Goal: Task Accomplishment & Management: Use online tool/utility

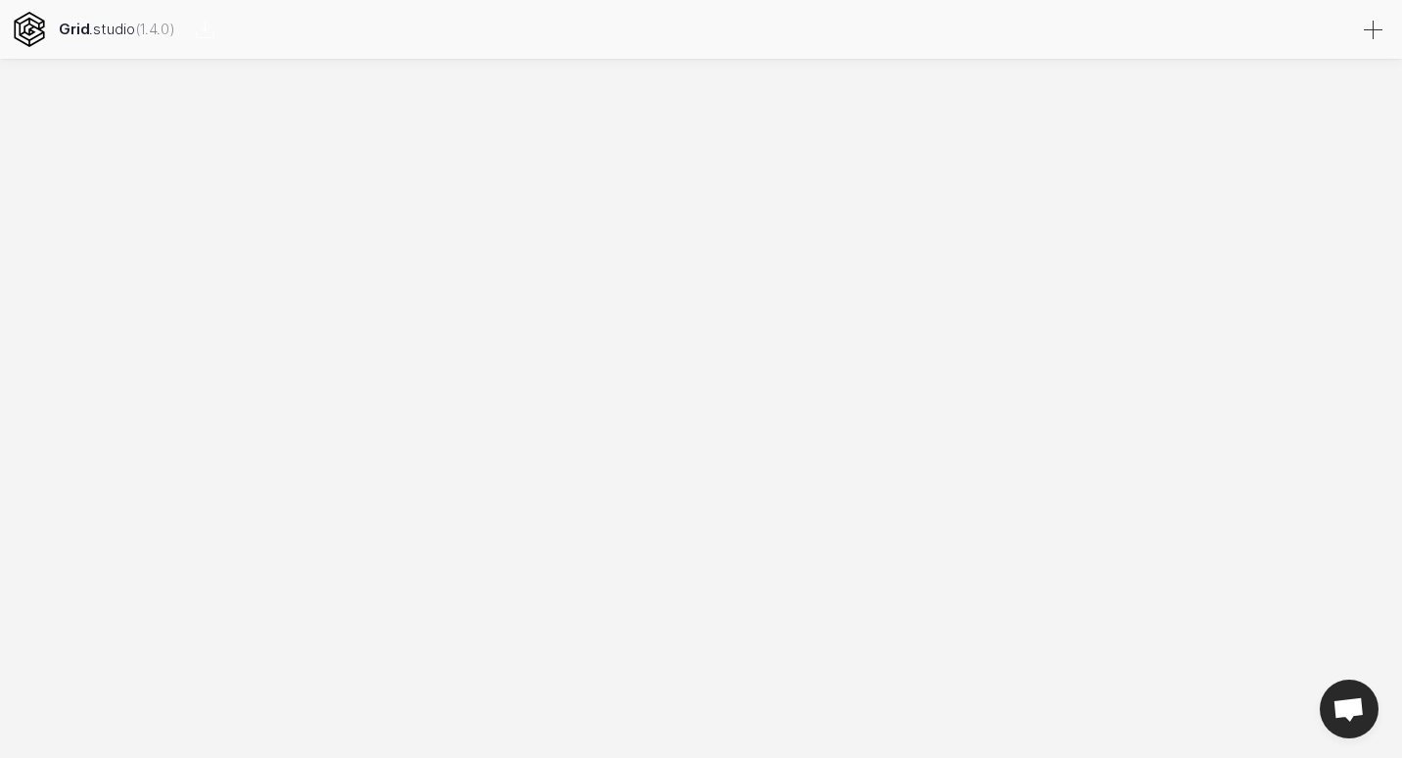
select select
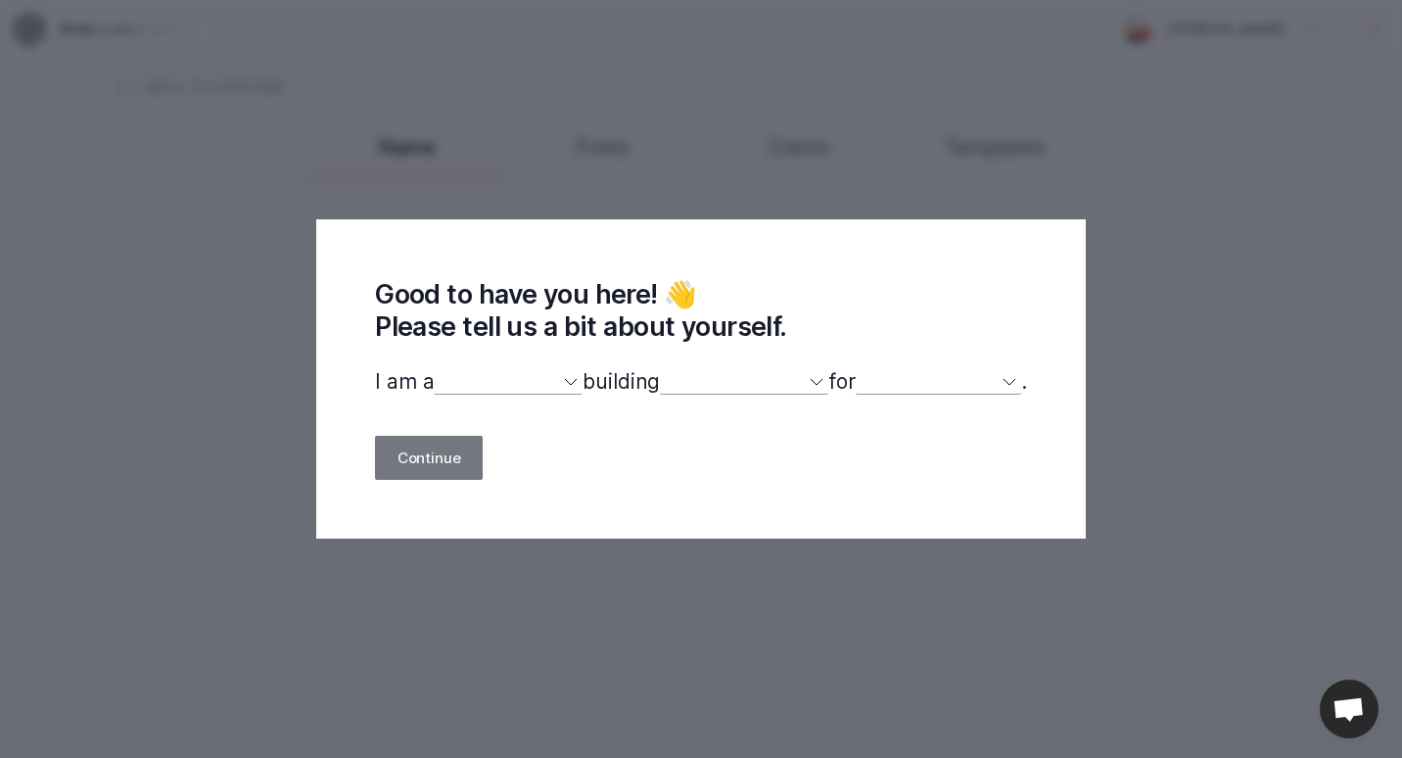
click at [489, 386] on select "designer developer marketer entrepreneur maker person" at bounding box center [508, 381] width 149 height 25
select select "designer"
click at [434, 370] on select "designer developer marketer entrepreneur maker person" at bounding box center [508, 381] width 149 height 25
select select
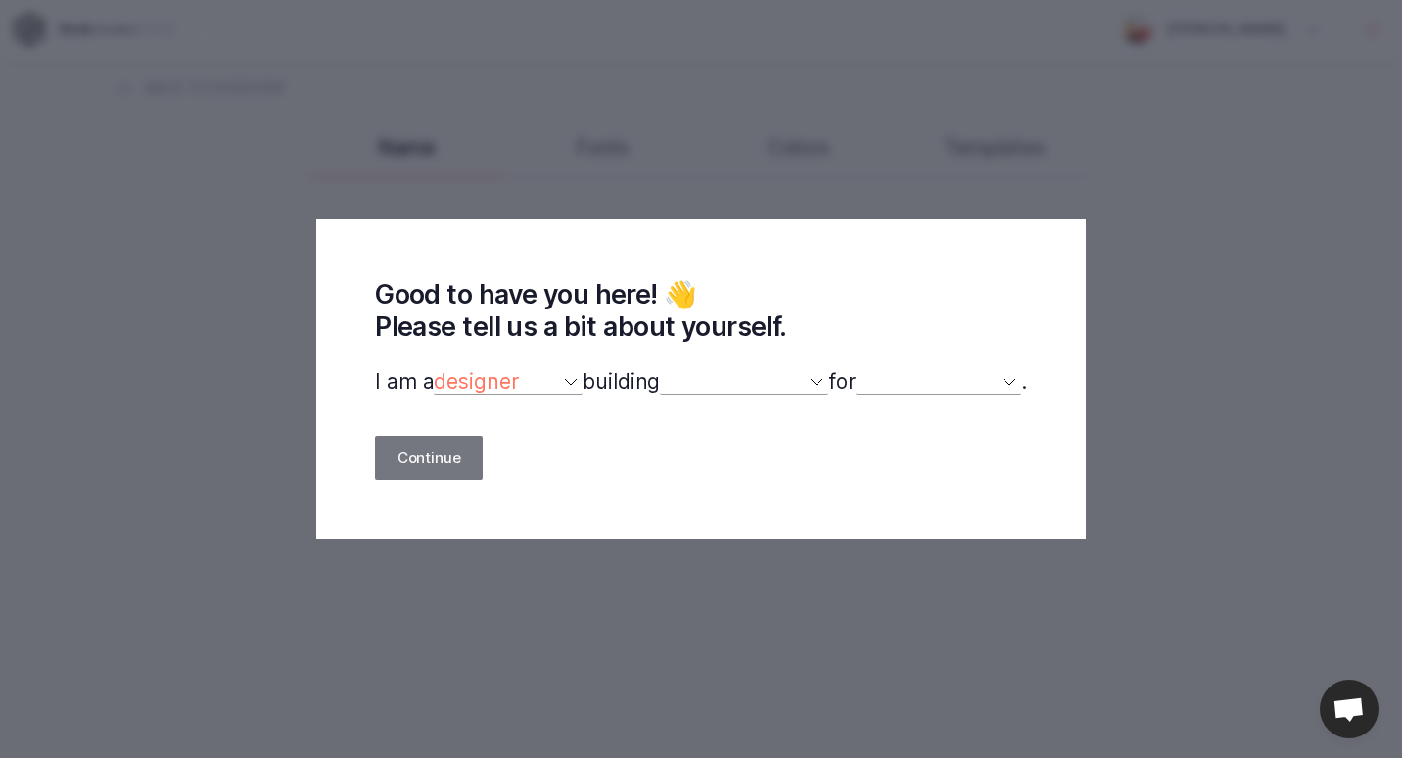
click at [704, 392] on select "a website(s) a portfolio a webshop(s) experiments something else" at bounding box center [744, 381] width 168 height 25
select select "experiments"
click at [660, 370] on select "a website(s) a portfolio a webshop(s) experiments something else" at bounding box center [744, 381] width 168 height 25
click at [908, 390] on select "myself our company a client a friend clients my dog (other)" at bounding box center [938, 381] width 165 height 25
select select "self"
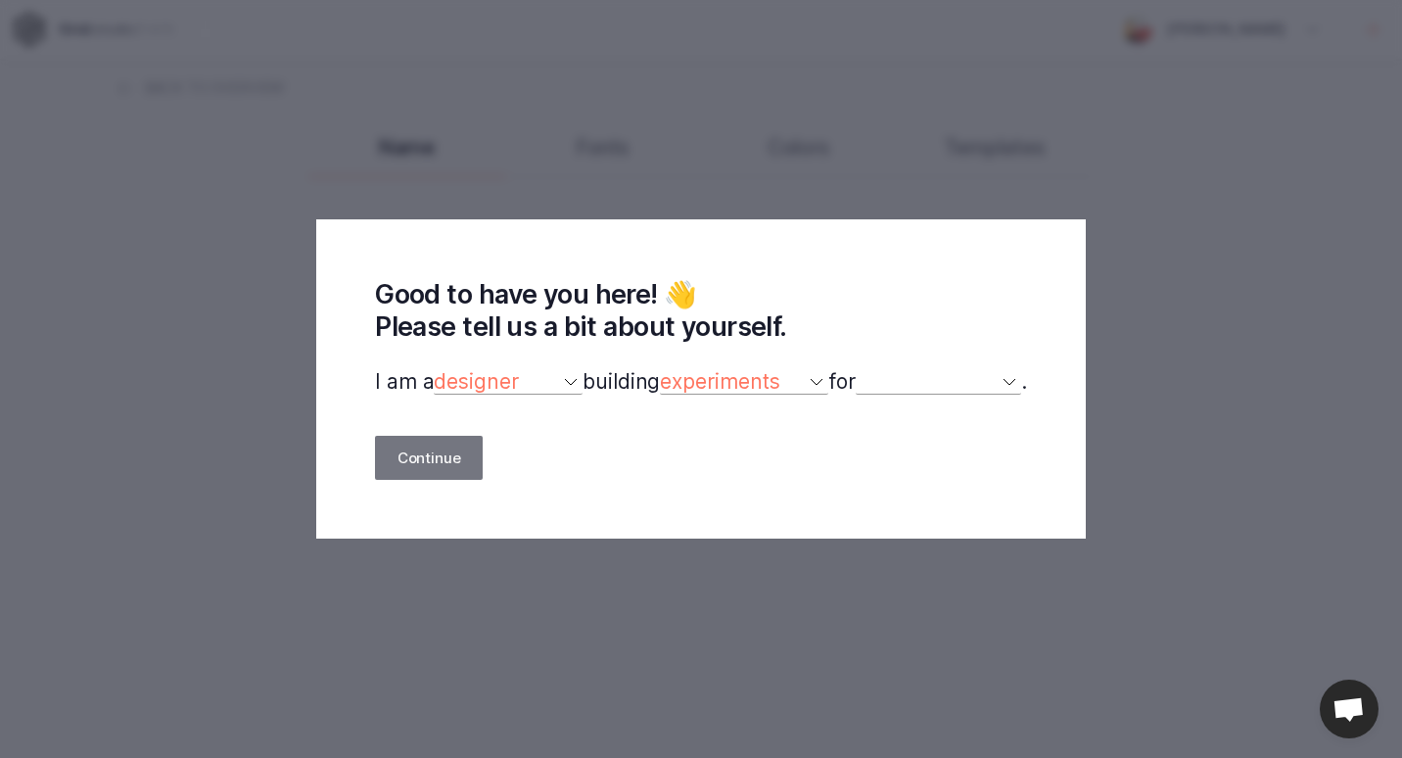
click at [867, 370] on select "myself our company a client a friend clients my dog (other)" at bounding box center [938, 381] width 165 height 25
click at [432, 478] on button "Continue" at bounding box center [429, 458] width 108 height 44
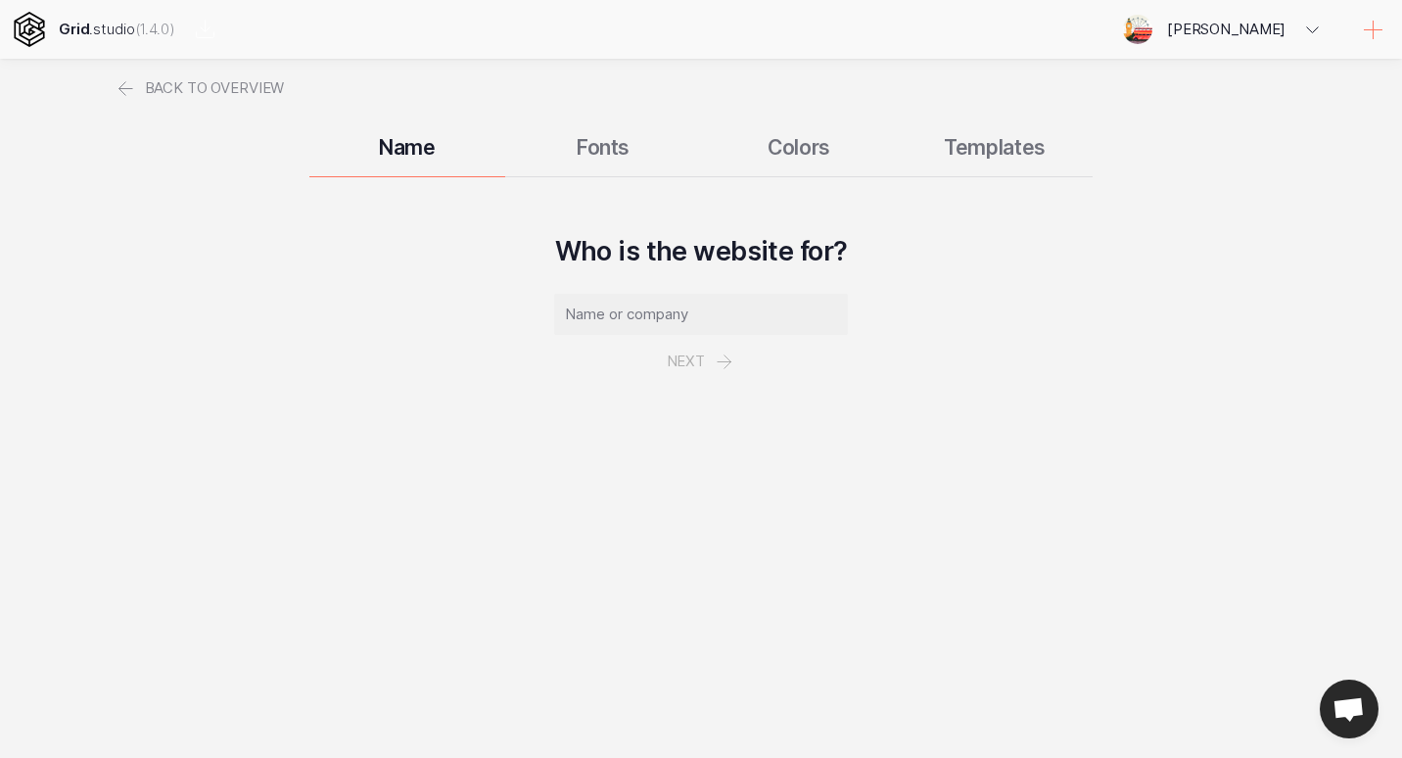
click at [606, 151] on div "Name Fonts Colors Templates" at bounding box center [701, 147] width 1175 height 59
click at [614, 148] on div "Name Fonts Colors Templates" at bounding box center [701, 147] width 1175 height 59
drag, startPoint x: 825, startPoint y: 131, endPoint x: 968, endPoint y: 126, distance: 143.0
click at [827, 131] on div "Name Fonts Colors Templates" at bounding box center [701, 147] width 1175 height 59
click at [1015, 139] on div "Name Fonts Colors Templates" at bounding box center [701, 147] width 1175 height 59
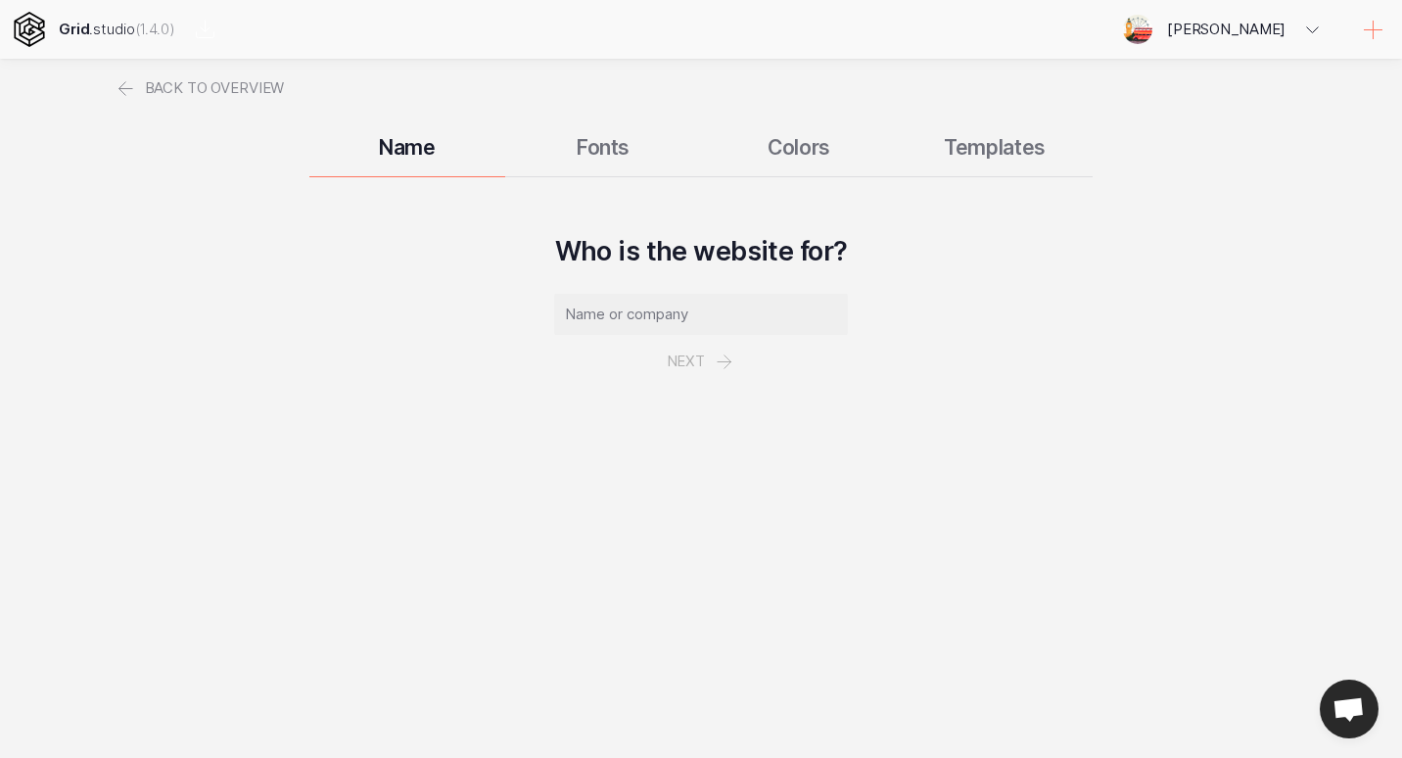
click at [615, 317] on input "text" at bounding box center [701, 314] width 294 height 41
click at [134, 82] on icon at bounding box center [127, 89] width 24 height 24
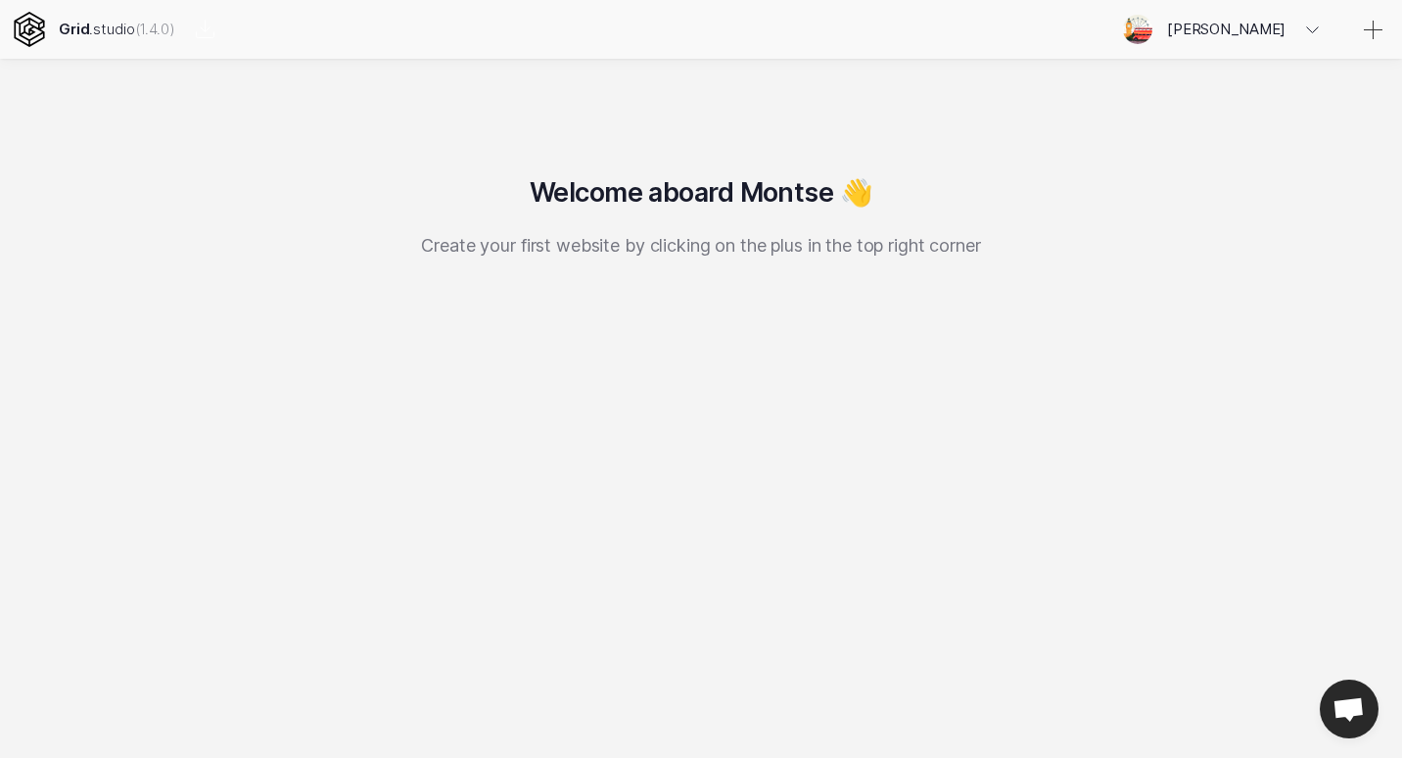
click at [880, 251] on p "Create your first website by clicking on the plus in the top right corner" at bounding box center [701, 245] width 1175 height 21
click at [1389, 32] on link at bounding box center [1372, 29] width 59 height 59
